Goal: Information Seeking & Learning: Check status

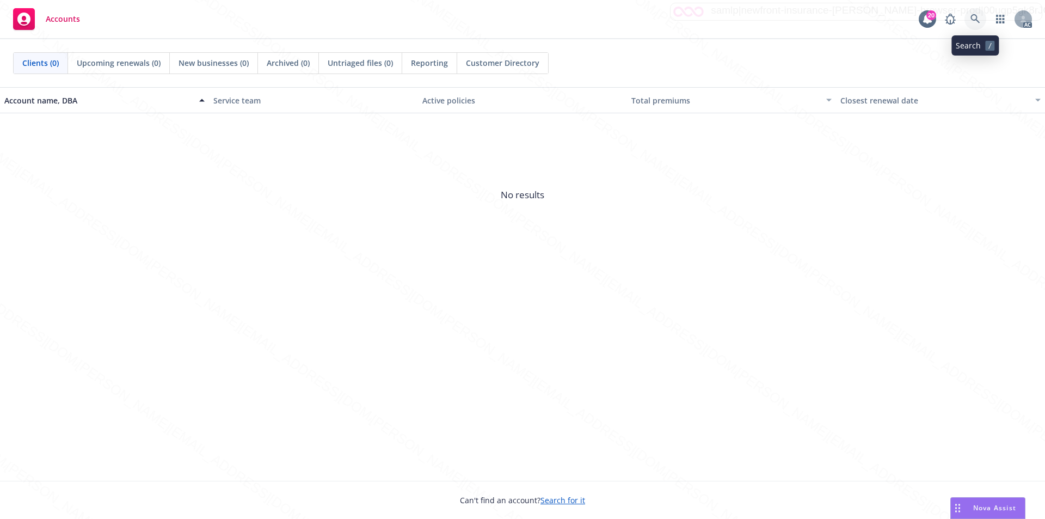
click at [969, 16] on link at bounding box center [975, 19] width 22 height 22
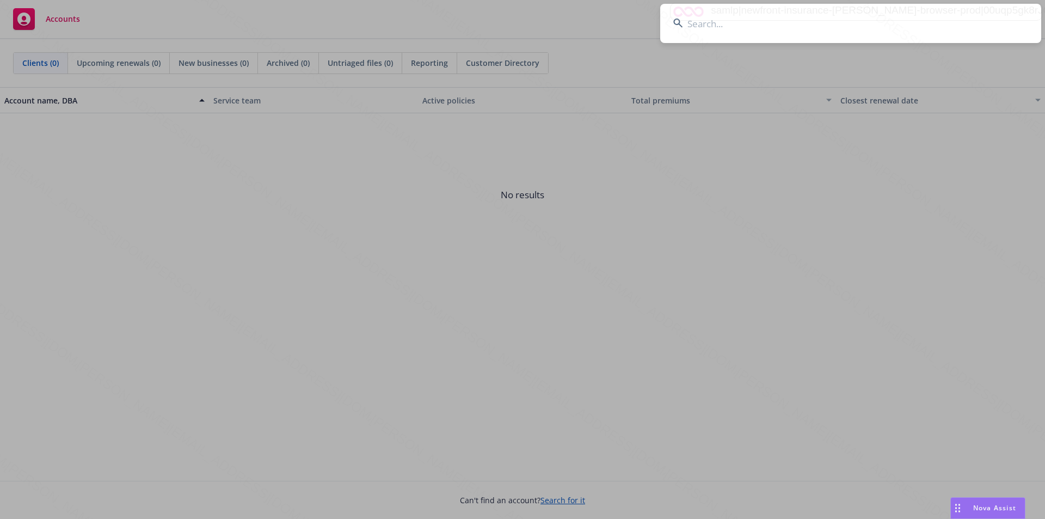
click at [706, 26] on input at bounding box center [850, 23] width 381 height 39
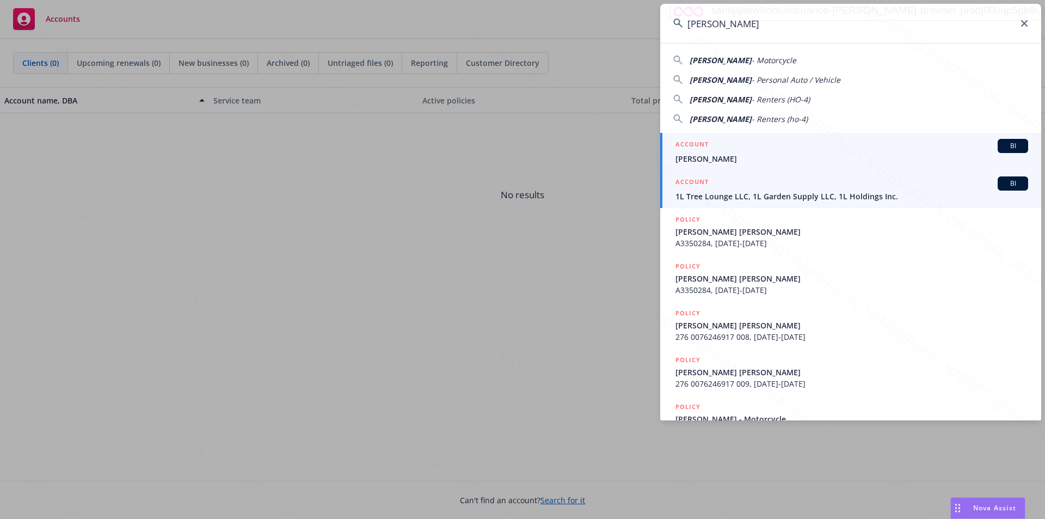
type input "[PERSON_NAME]"
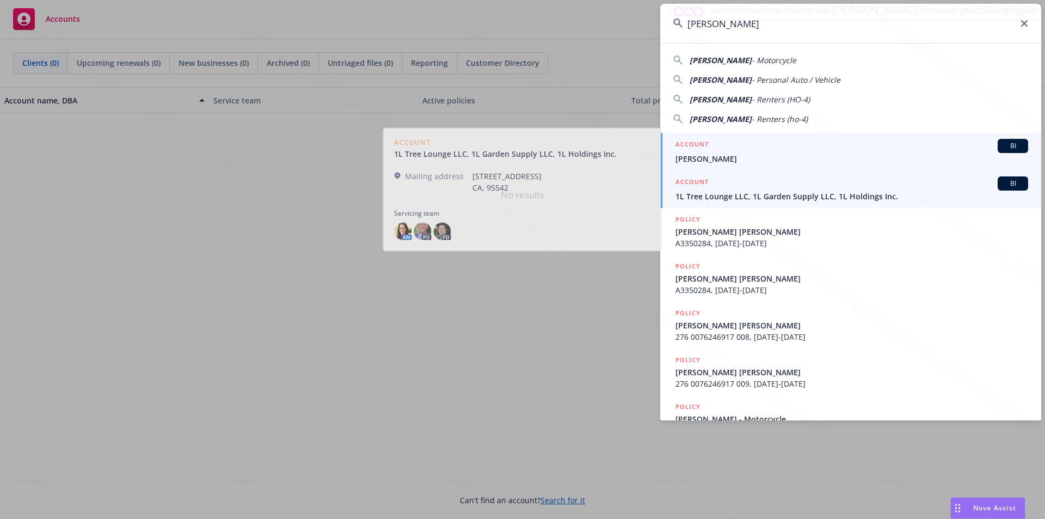
click at [705, 159] on span "[PERSON_NAME]" at bounding box center [851, 158] width 353 height 11
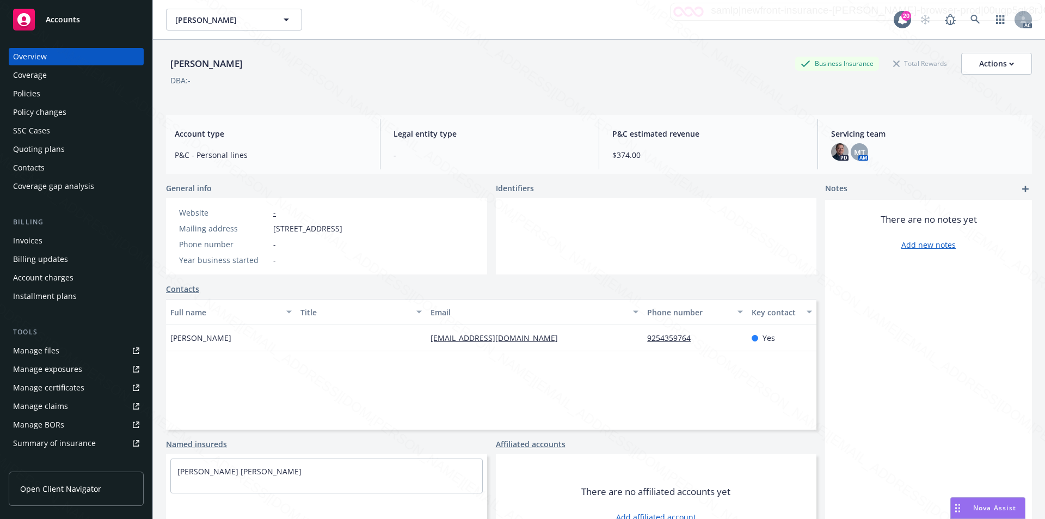
click at [26, 94] on div "Policies" at bounding box center [26, 93] width 27 height 17
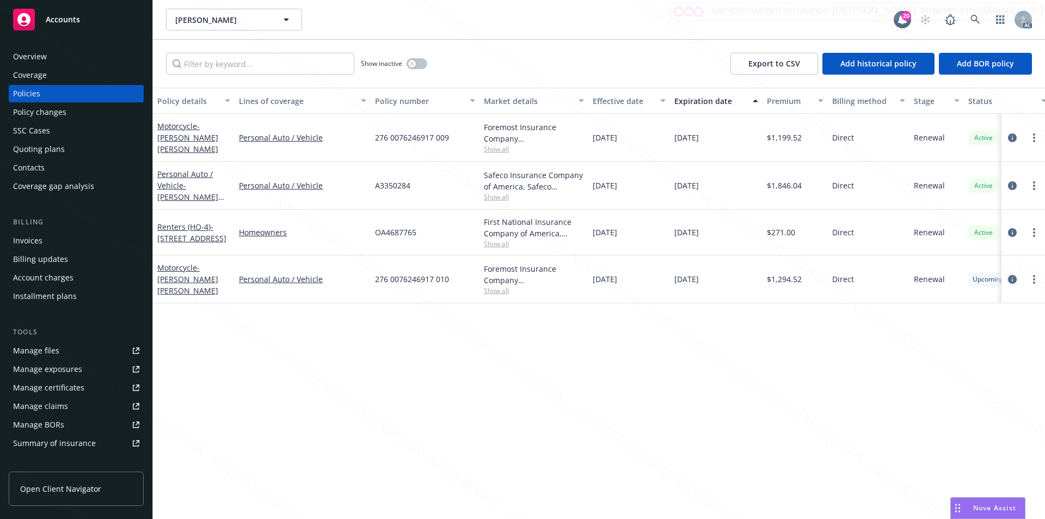
click at [1014, 276] on icon "circleInformation" at bounding box center [1012, 279] width 9 height 9
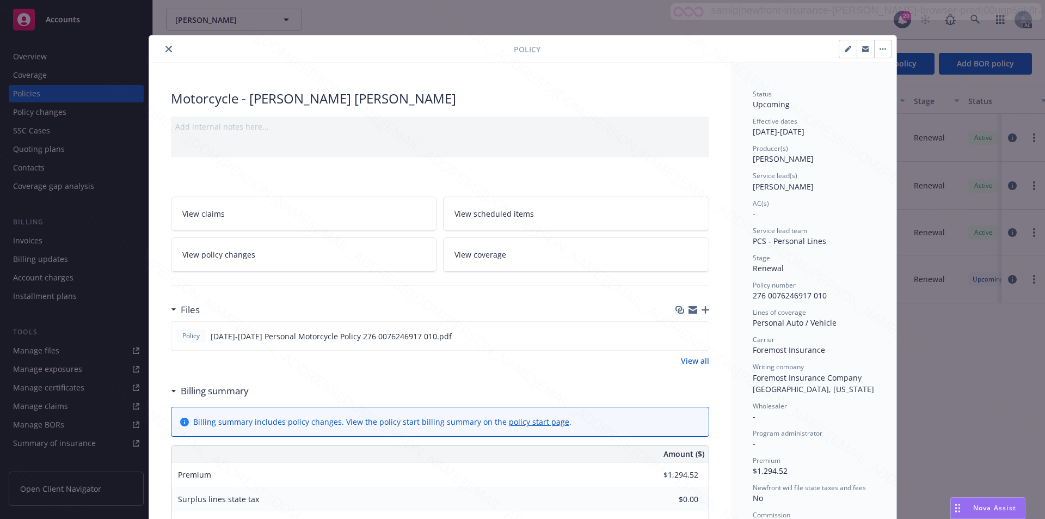
click at [753, 392] on span "Foremost Insurance Company Grand Rapids, Michigan" at bounding box center [813, 383] width 121 height 22
drag, startPoint x: 741, startPoint y: 391, endPoint x: 836, endPoint y: 389, distance: 94.7
click at [836, 389] on div "Status Upcoming Effective dates 10/15/2025 - 10/15/2026 Producer(s) Josh Young …" at bounding box center [813, 529] width 165 height 932
copy span "Grand Rapids, Michigan"
click at [542, 210] on link "View scheduled items" at bounding box center [576, 213] width 266 height 34
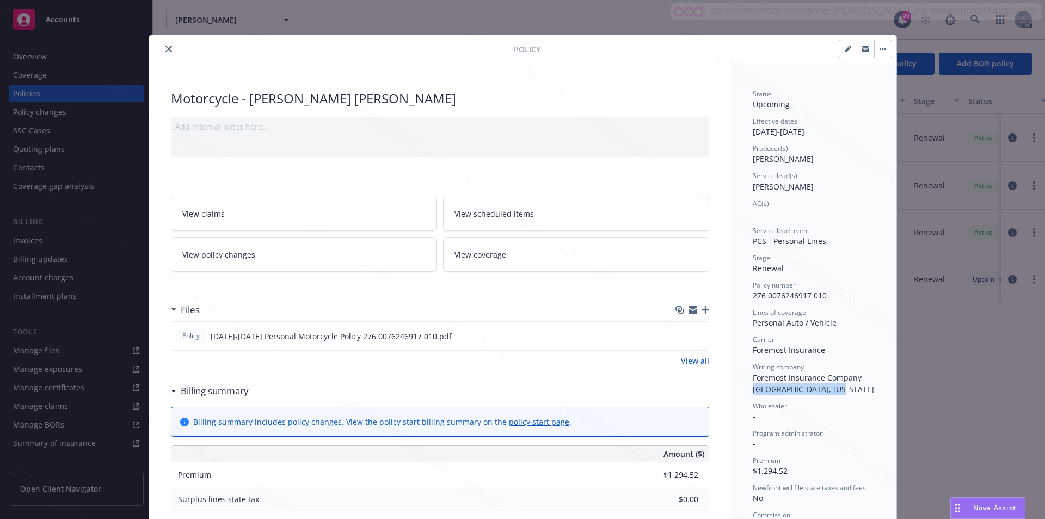
click at [165, 50] on icon "close" at bounding box center [168, 49] width 7 height 7
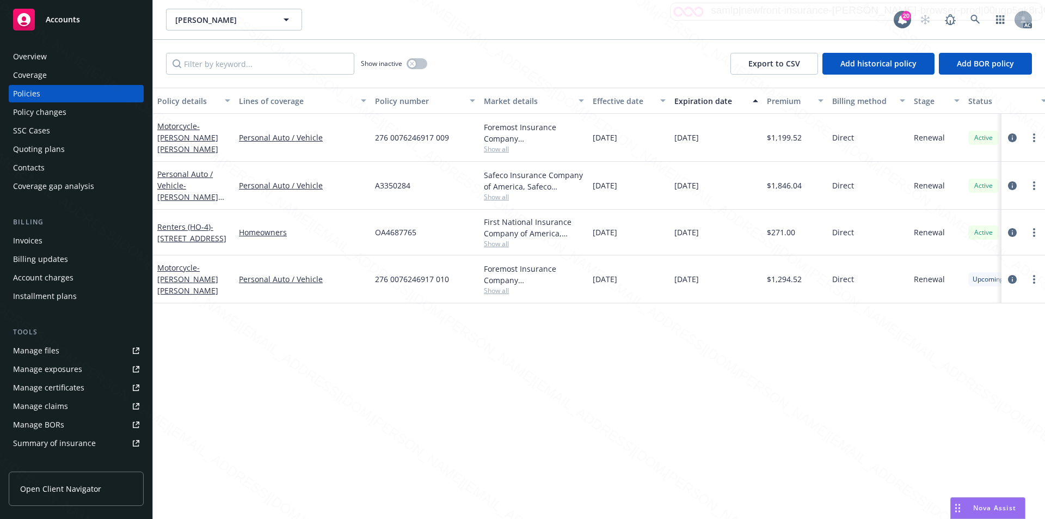
click at [27, 73] on div "Coverage" at bounding box center [30, 74] width 34 height 17
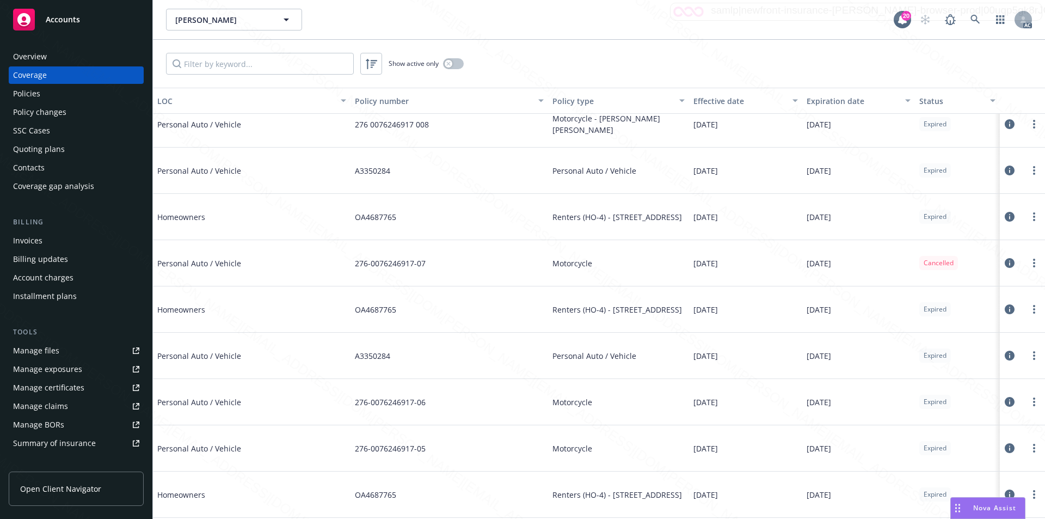
scroll to position [144, 0]
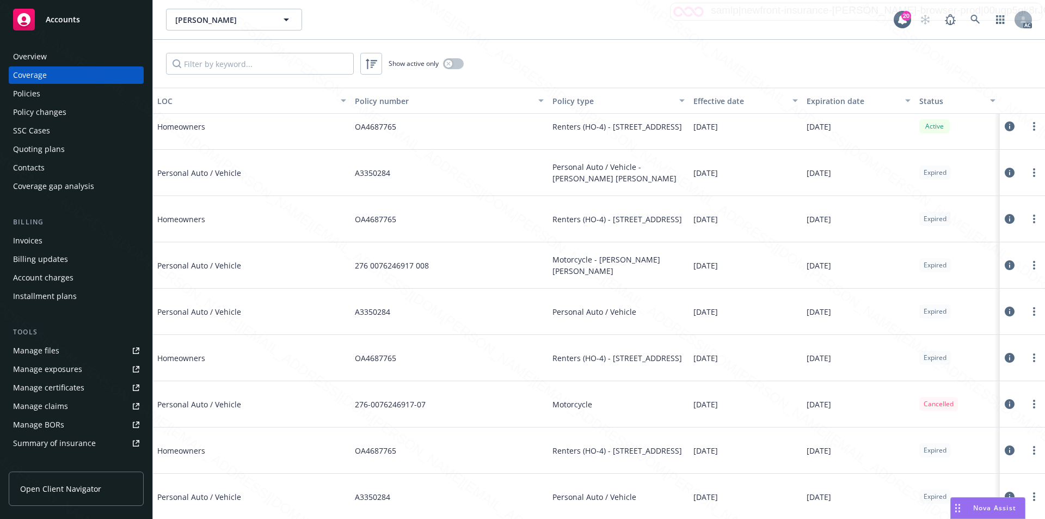
click at [30, 93] on div "Policies" at bounding box center [26, 93] width 27 height 17
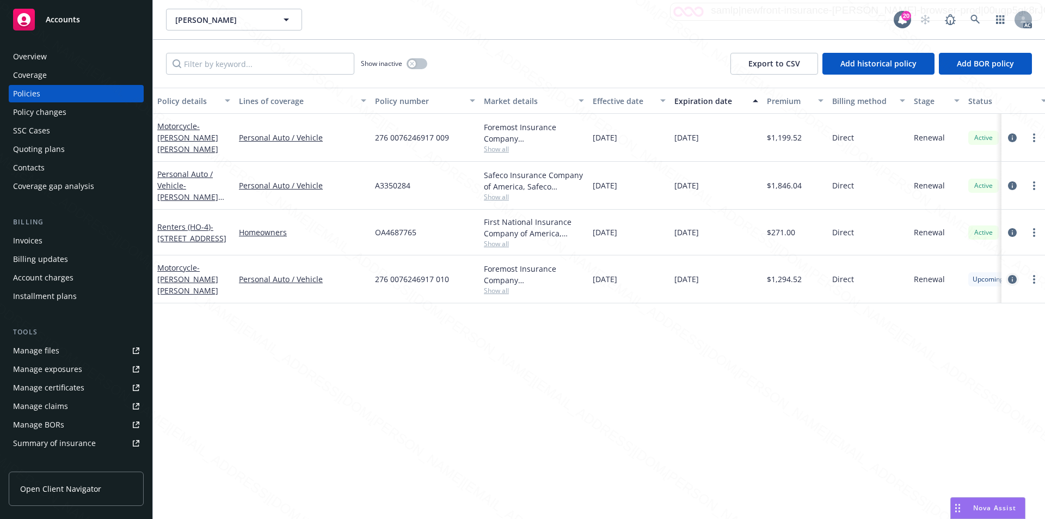
click at [1013, 276] on icon "circleInformation" at bounding box center [1012, 279] width 9 height 9
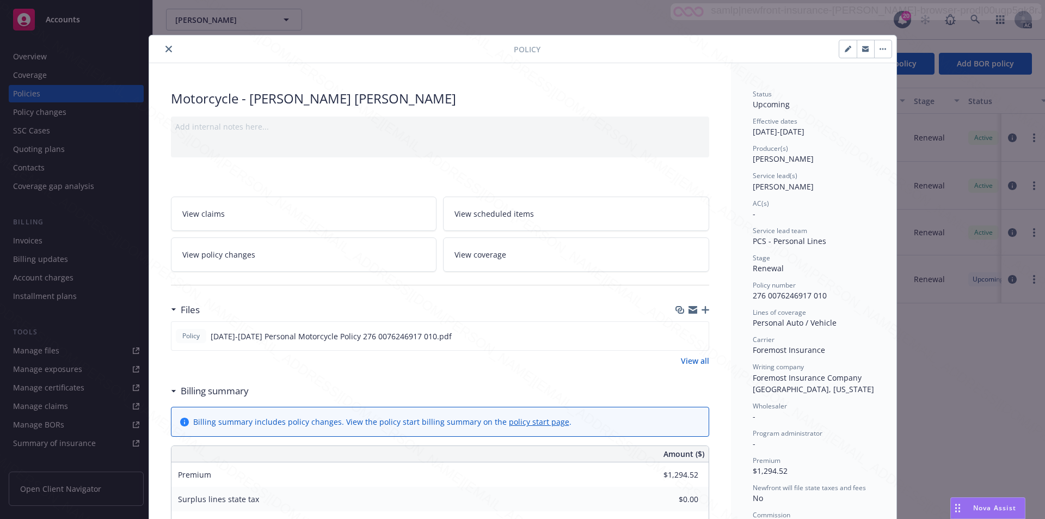
scroll to position [33, 0]
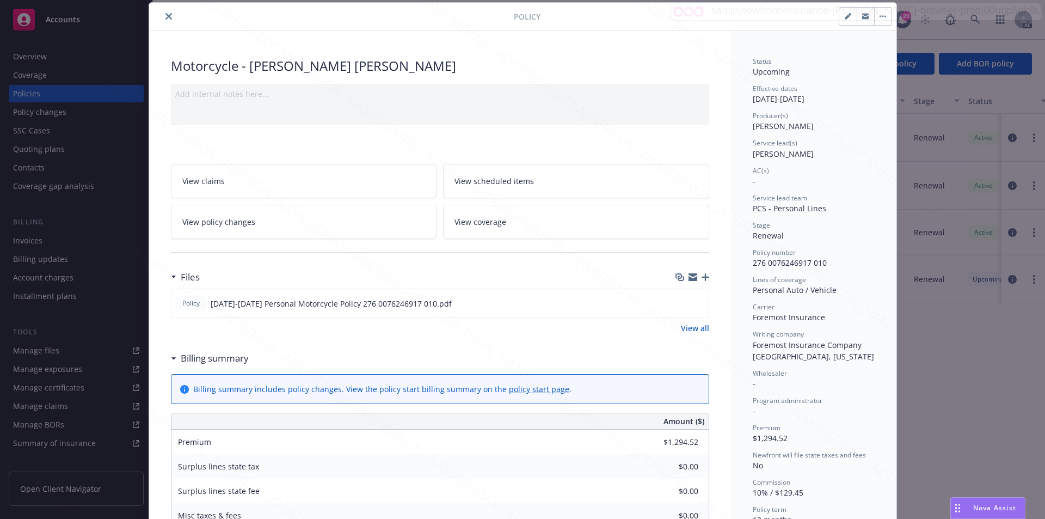
click at [509, 218] on link "View coverage" at bounding box center [576, 222] width 266 height 34
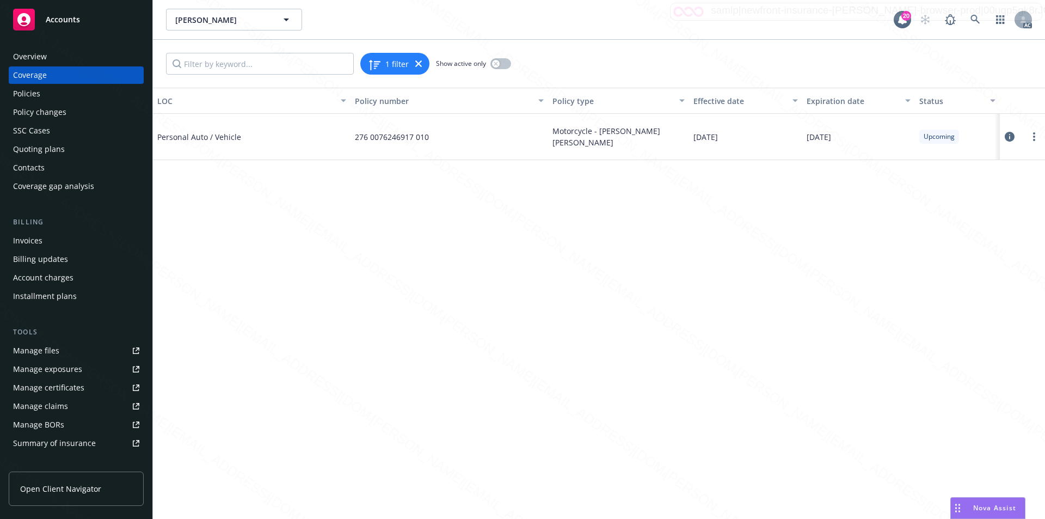
click at [1005, 139] on icon at bounding box center [1010, 137] width 10 height 10
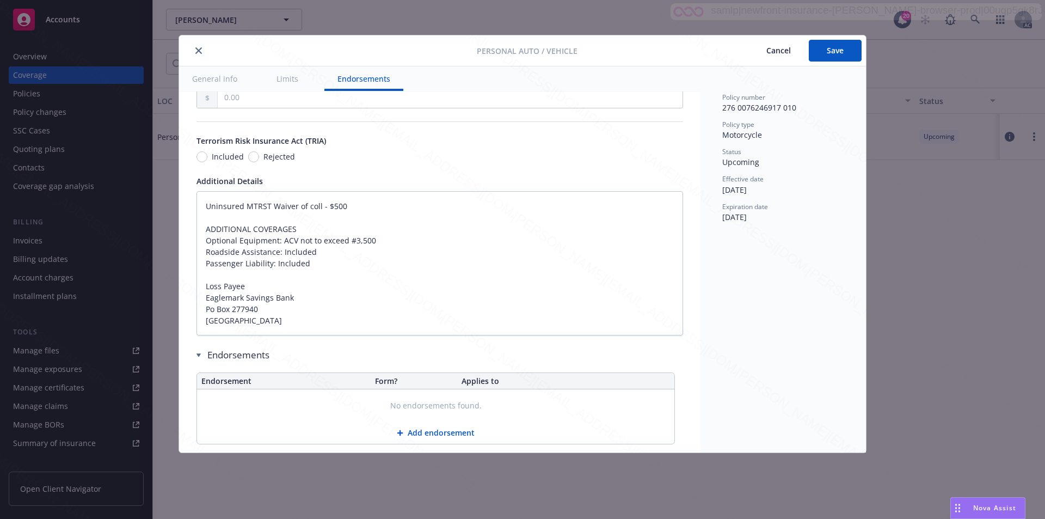
scroll to position [684, 0]
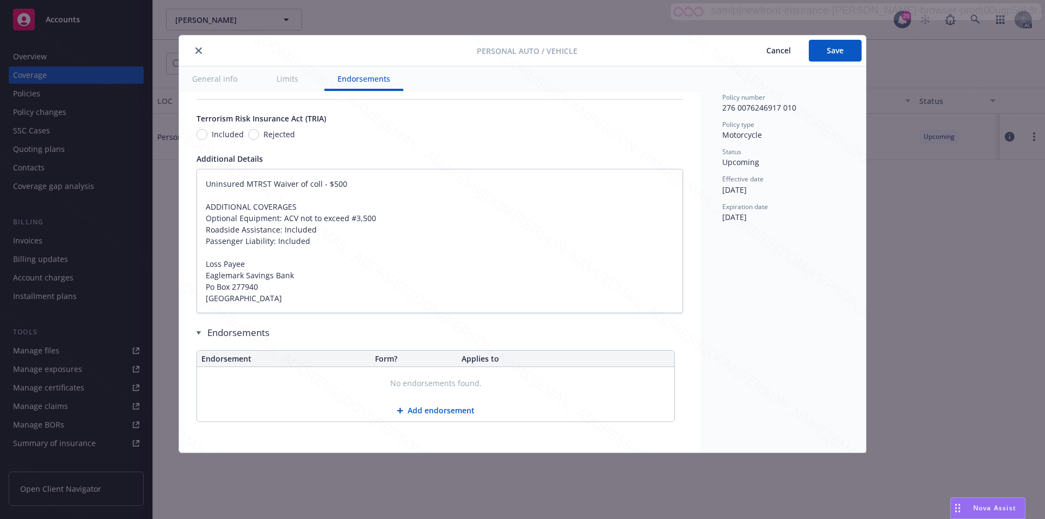
type textarea "x"
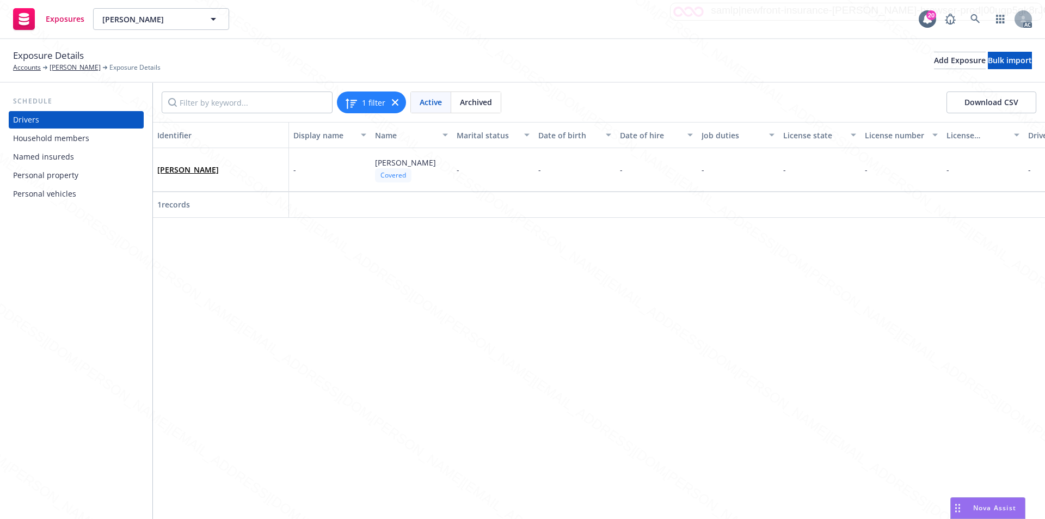
click at [57, 194] on div "Personal vehicles" at bounding box center [44, 193] width 63 height 17
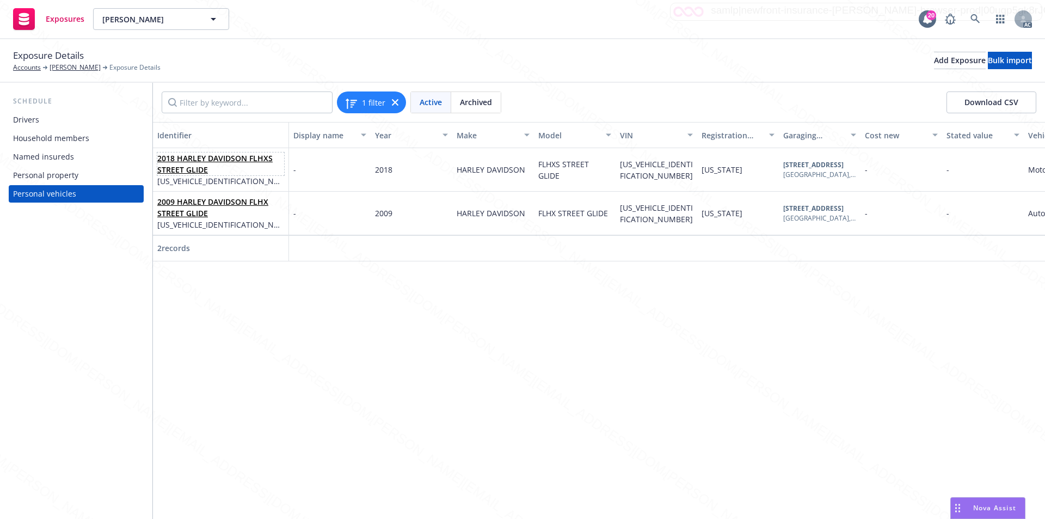
click at [190, 161] on link "2018 HARLEY DAVIDSON FLHXS STREET GLIDE" at bounding box center [214, 164] width 115 height 22
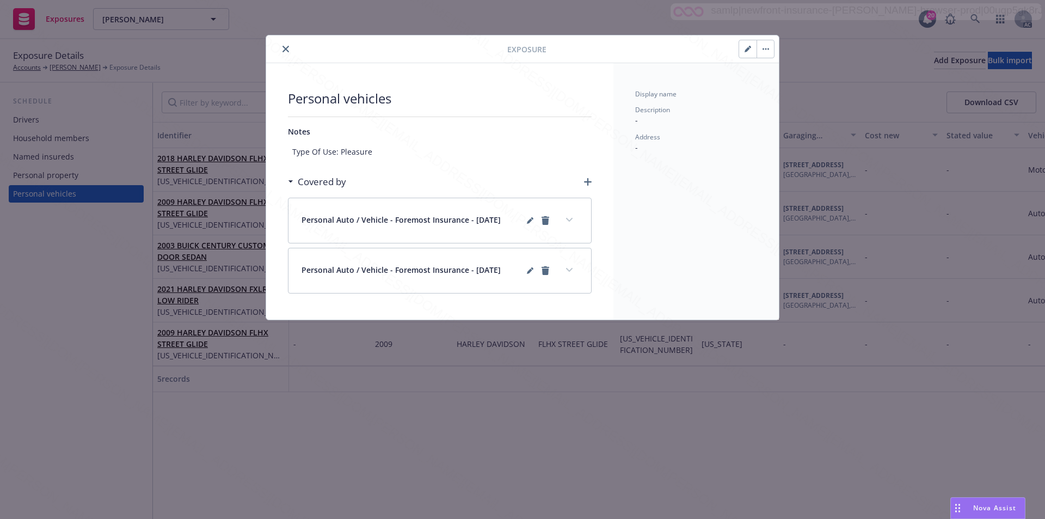
click at [285, 48] on icon "close" at bounding box center [285, 49] width 7 height 7
